Goal: Information Seeking & Learning: Learn about a topic

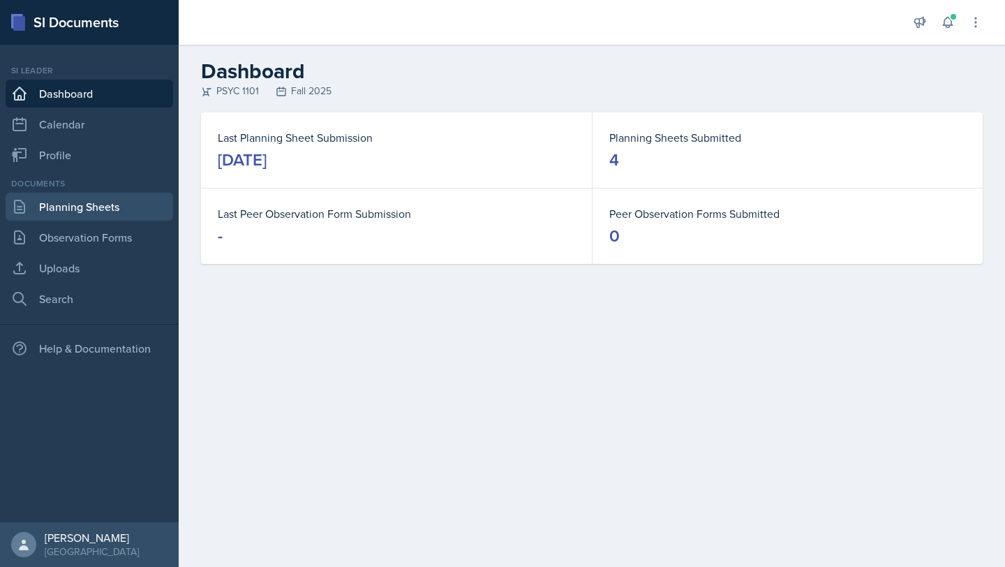
click at [72, 207] on link "Planning Sheets" at bounding box center [90, 207] width 168 height 28
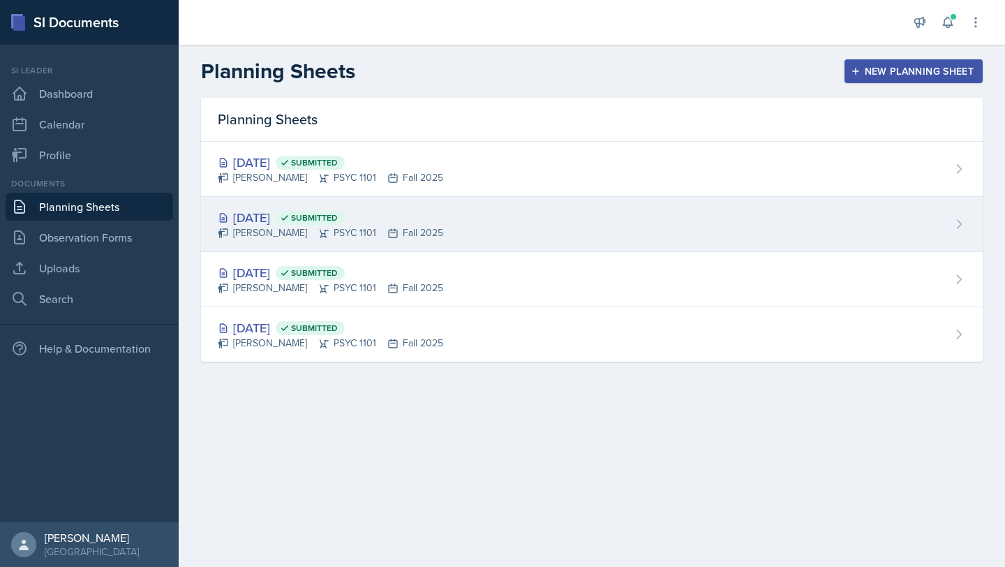
click at [525, 216] on div "[DATE] Submitted [PERSON_NAME] PSYC 1101 Fall 2025" at bounding box center [592, 224] width 782 height 55
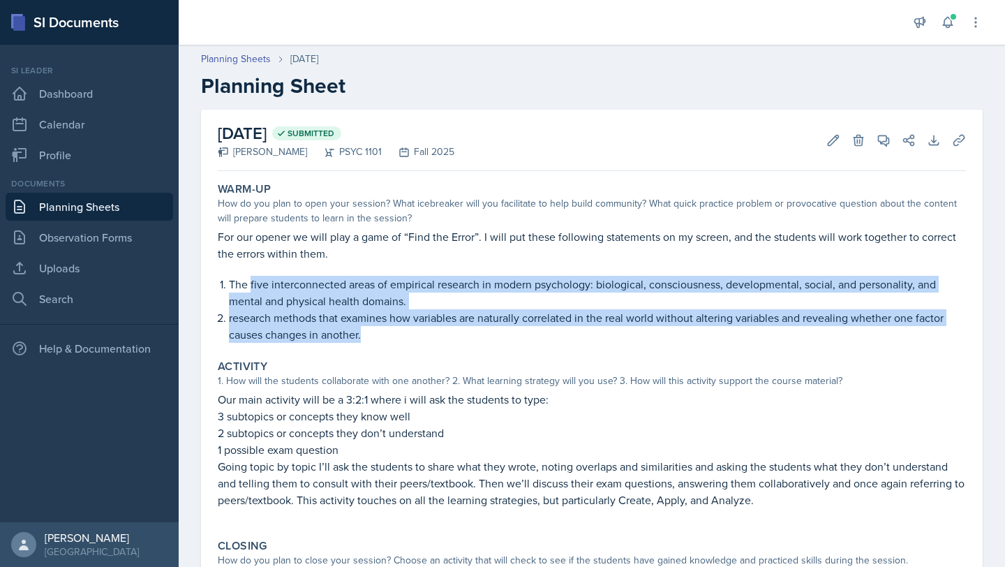
drag, startPoint x: 366, startPoint y: 335, endPoint x: 251, endPoint y: 278, distance: 128.3
click at [251, 278] on ol "The five interconnected areas of empirical research in modern psychology: biolo…" at bounding box center [597, 309] width 737 height 67
click at [388, 327] on p "research methods that examines how variables are naturally correlated in the re…" at bounding box center [597, 326] width 737 height 34
drag, startPoint x: 364, startPoint y: 336, endPoint x: 210, endPoint y: 272, distance: 166.7
click at [210, 272] on div "[DATE] Submitted [PERSON_NAME] PSYC 1101 Fall 2025 Edit Delete View Comments Co…" at bounding box center [592, 400] width 782 height 581
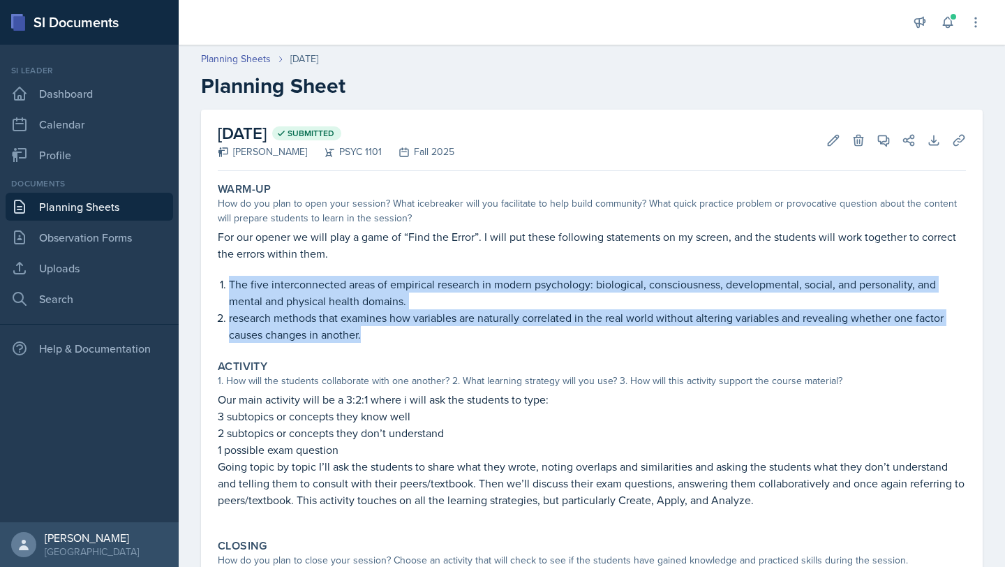
copy div "The five interconnected areas of empirical research in modern psychology: biolo…"
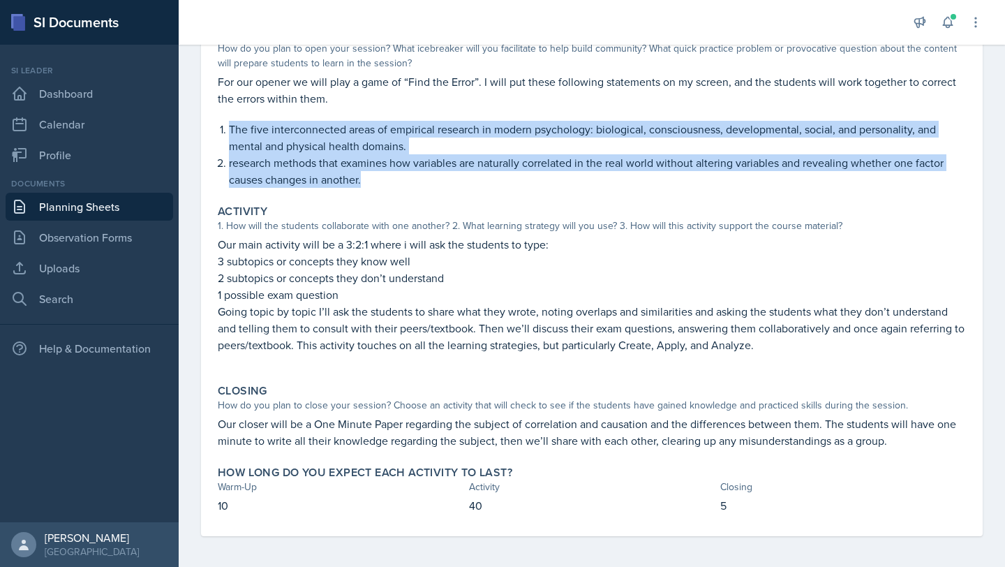
scroll to position [158, 0]
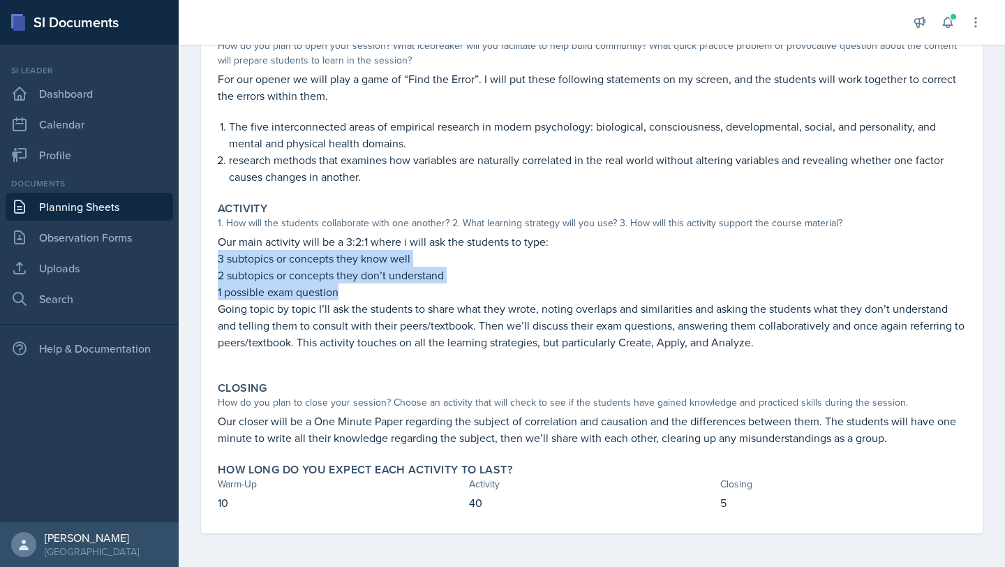
drag, startPoint x: 214, startPoint y: 257, endPoint x: 358, endPoint y: 297, distance: 150.0
click at [358, 297] on div "Activity 1. How will the students collaborate with one another? 2. What learnin…" at bounding box center [591, 283] width 759 height 174
copy div "3 subtopics or concepts they know well 2 subtopics or concepts they don’t under…"
click at [466, 253] on p "3 subtopics or concepts they know well" at bounding box center [592, 258] width 748 height 17
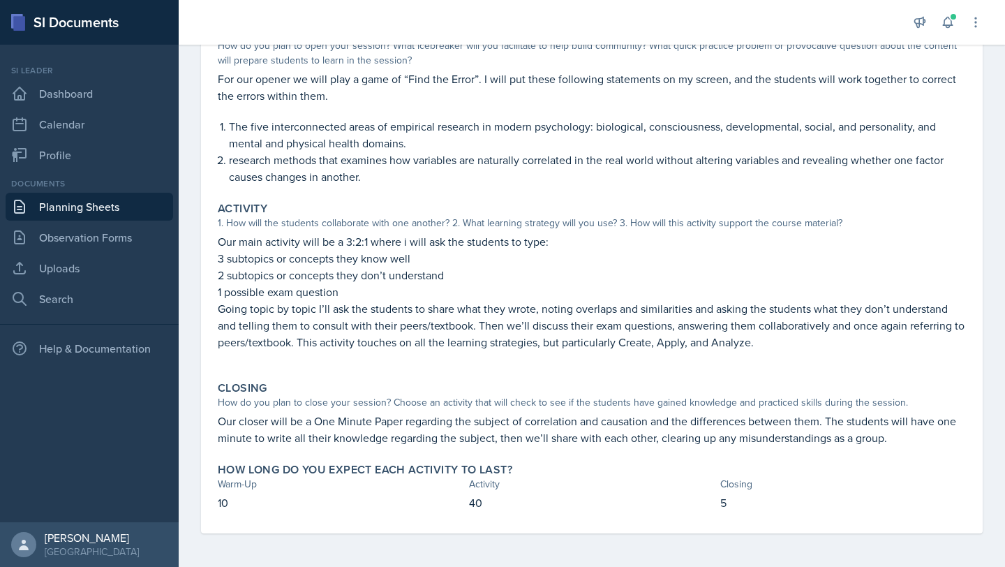
scroll to position [0, 0]
